Goal: Information Seeking & Learning: Learn about a topic

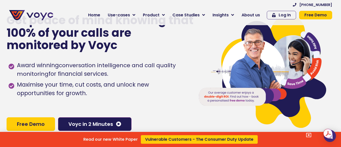
click at [234, 15] on div "Read our new White Paper Vulnerable Customers - The Consumer Duty Update" at bounding box center [170, 73] width 341 height 147
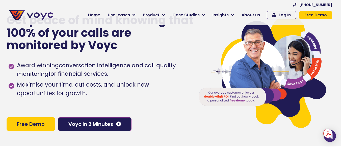
click at [234, 15] on icon at bounding box center [232, 15] width 3 height 5
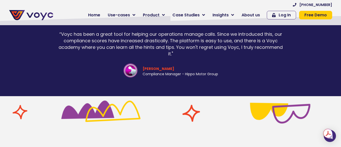
scroll to position [1312, 0]
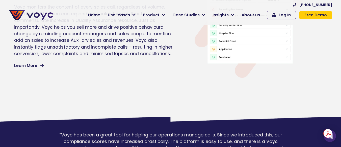
click at [28, 64] on span "Learn More" at bounding box center [25, 66] width 23 height 4
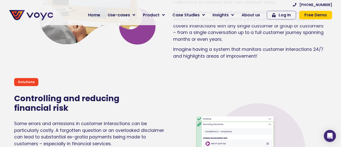
scroll to position [933, 0]
